Goal: Task Accomplishment & Management: Complete application form

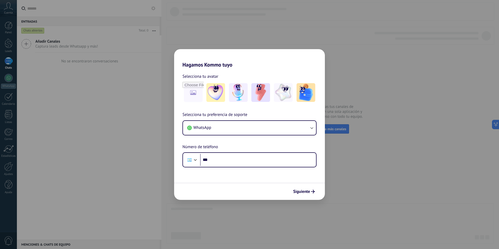
click at [401, 52] on div "Hagamos Kommo tuyo Selecciona tu avatar Selecciona tu preferencia de soporte Wh…" at bounding box center [249, 124] width 499 height 249
click at [303, 192] on span "Siguiente" at bounding box center [301, 192] width 17 height 4
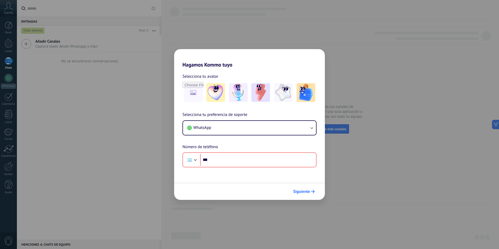
click at [307, 193] on span "Siguiente" at bounding box center [301, 192] width 17 height 4
click at [209, 77] on span "Selecciona tu avatar" at bounding box center [200, 76] width 36 height 7
click at [218, 93] on img at bounding box center [215, 92] width 19 height 19
click at [304, 194] on button "Siguiente" at bounding box center [304, 191] width 26 height 9
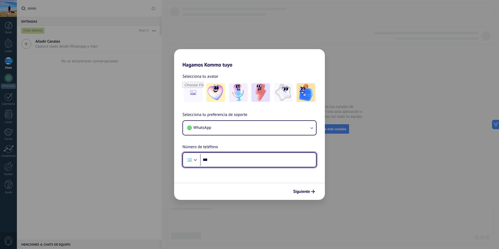
click at [246, 162] on input "***" at bounding box center [258, 160] width 116 height 12
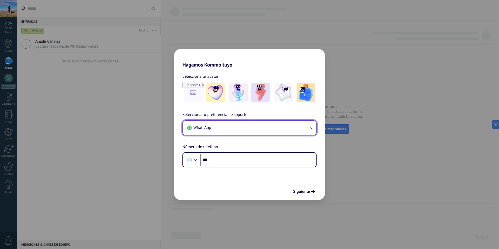
click at [270, 123] on button "WhatsApp" at bounding box center [249, 128] width 133 height 14
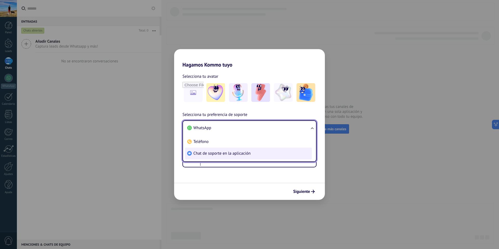
click at [228, 154] on span "Chat de soporte en la aplicación" at bounding box center [221, 153] width 57 height 5
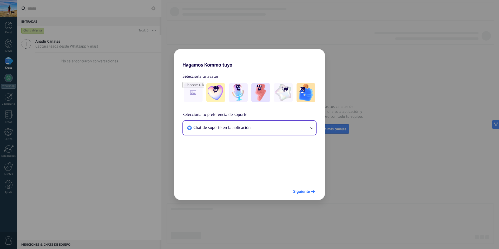
click at [305, 191] on span "Siguiente" at bounding box center [301, 192] width 17 height 4
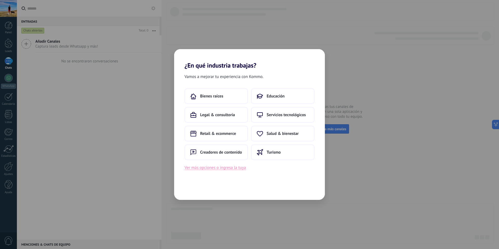
click at [231, 168] on button "Ver más opciones o ingresa la tuya" at bounding box center [215, 167] width 61 height 7
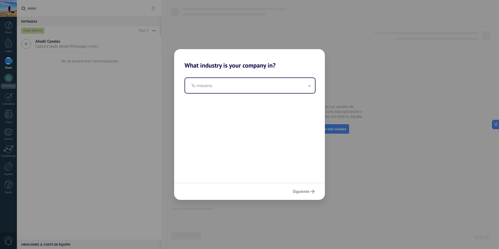
click at [308, 192] on div "Siguiente" at bounding box center [249, 191] width 151 height 17
click at [204, 64] on h2 "What industry is your company in?" at bounding box center [249, 59] width 151 height 20
click at [232, 85] on input "text" at bounding box center [250, 85] width 130 height 15
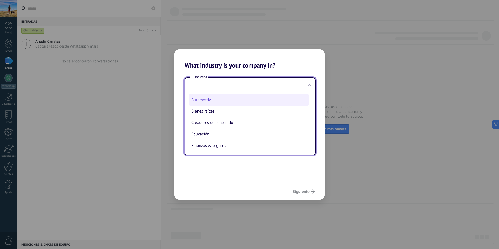
click at [243, 103] on li "Automotriz" at bounding box center [249, 99] width 120 height 11
type input "**********"
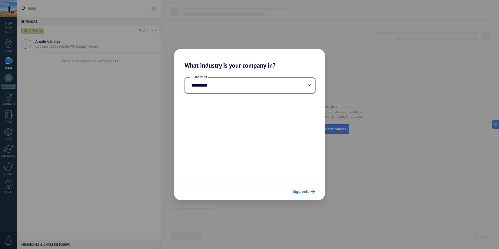
click at [305, 192] on span "Siguiente" at bounding box center [301, 192] width 17 height 4
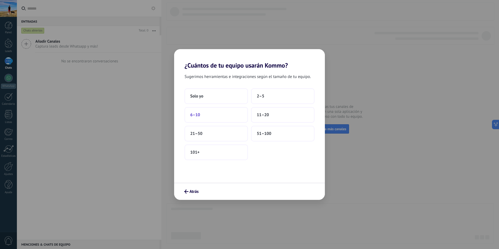
click at [218, 113] on button "6–10" at bounding box center [216, 115] width 63 height 16
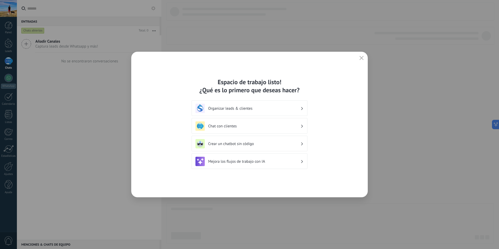
click at [363, 57] on use "button" at bounding box center [362, 58] width 4 height 4
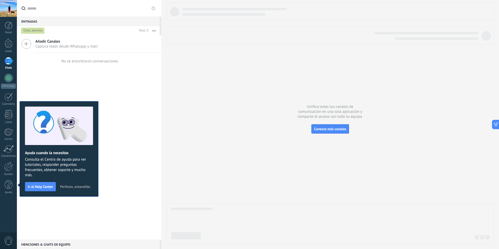
click at [9, 6] on div at bounding box center [8, 8] width 17 height 17
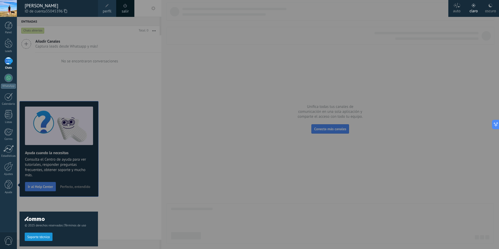
click at [127, 11] on link "salir" at bounding box center [125, 12] width 7 height 6
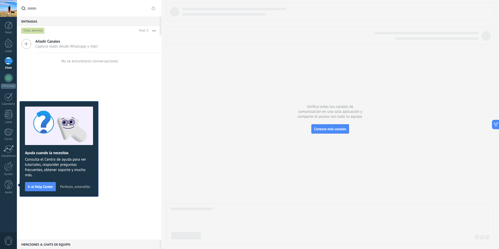
click at [8, 12] on div at bounding box center [8, 8] width 17 height 17
